Goal: Find specific page/section: Find specific page/section

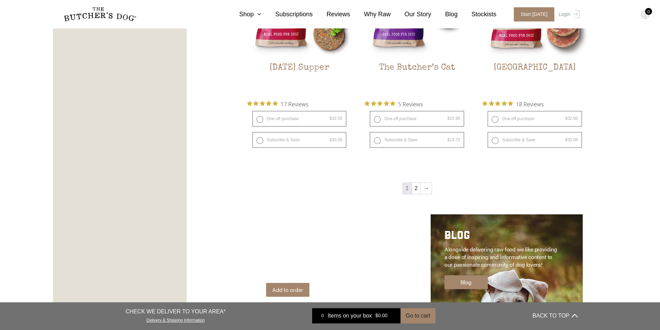
scroll to position [936, 0]
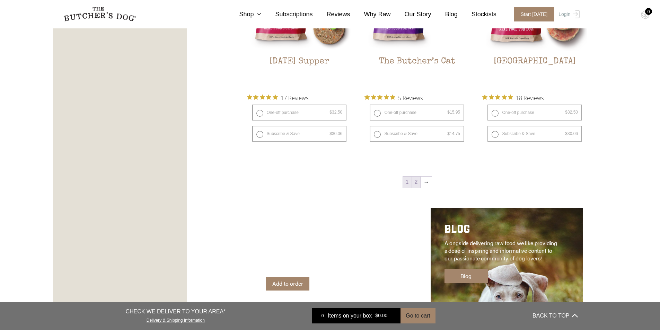
click at [417, 181] on link "2" at bounding box center [416, 182] width 9 height 11
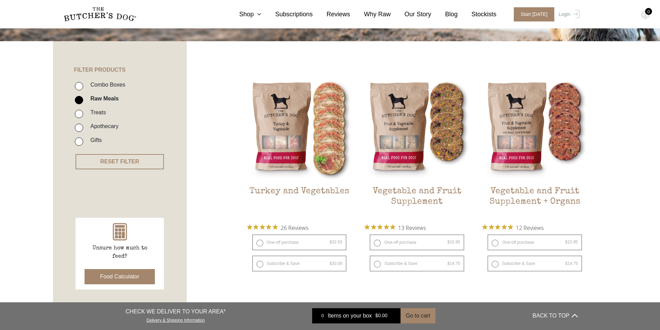
scroll to position [122, 0]
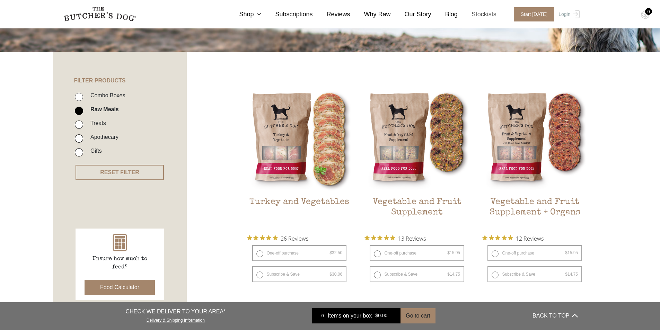
click at [486, 16] on link "Stockists" at bounding box center [477, 14] width 39 height 9
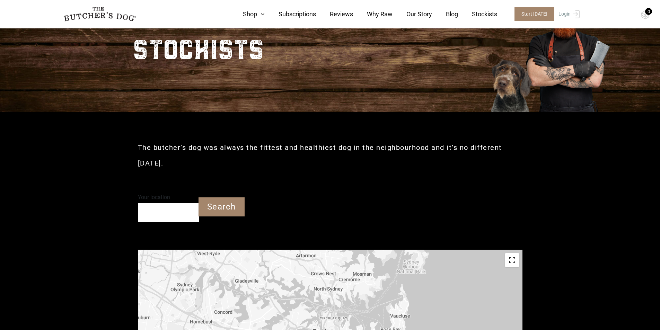
scroll to position [69, 0]
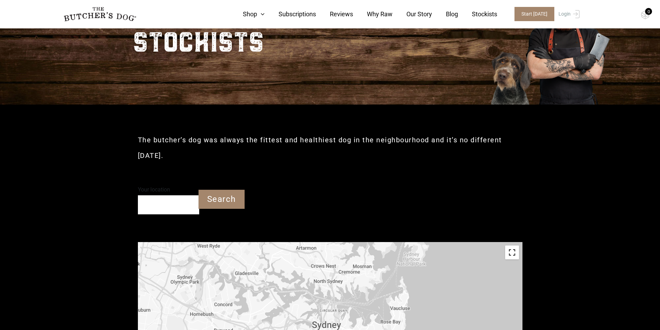
click at [162, 206] on input "Your location" at bounding box center [168, 204] width 61 height 19
type input "[GEOGRAPHIC_DATA] 3228"
click at [211, 203] on input "Search" at bounding box center [222, 199] width 46 height 19
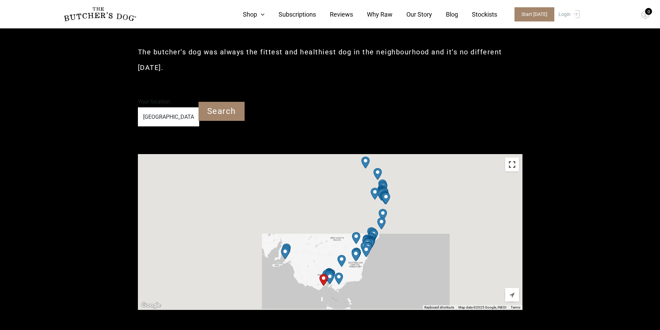
scroll to position [173, 0]
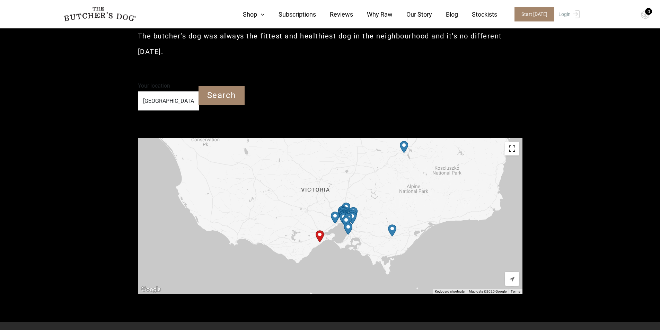
drag, startPoint x: 346, startPoint y: 264, endPoint x: 362, endPoint y: 201, distance: 64.4
click at [362, 204] on div at bounding box center [330, 216] width 385 height 156
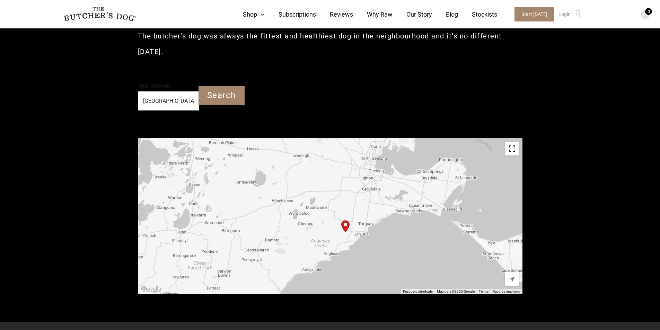
drag, startPoint x: 365, startPoint y: 229, endPoint x: 369, endPoint y: 204, distance: 25.6
click at [369, 205] on div at bounding box center [330, 216] width 385 height 156
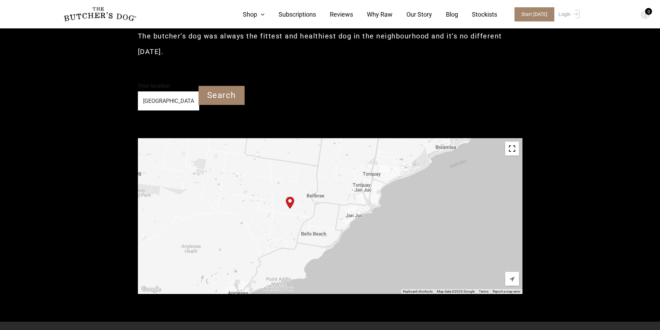
click at [291, 201] on div at bounding box center [330, 216] width 385 height 156
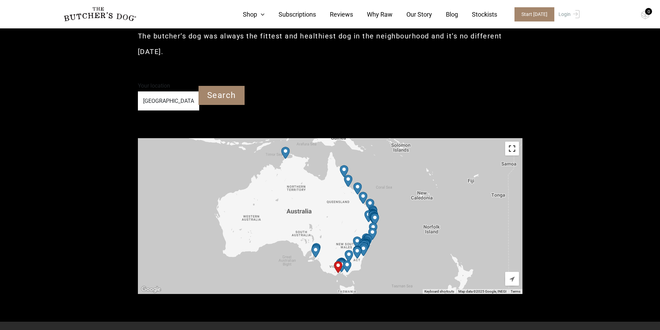
click at [101, 8] on img at bounding box center [99, 14] width 73 height 15
